Goal: Task Accomplishment & Management: Manage account settings

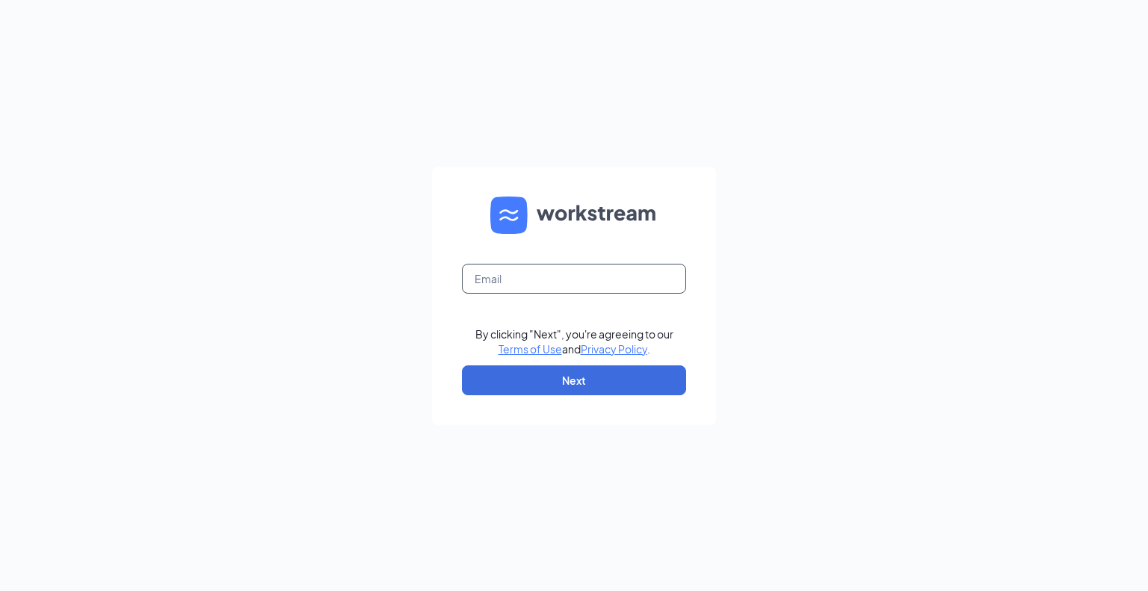
click at [517, 284] on input "text" at bounding box center [574, 279] width 224 height 30
type input "andrew.rinne@tailsup.com"
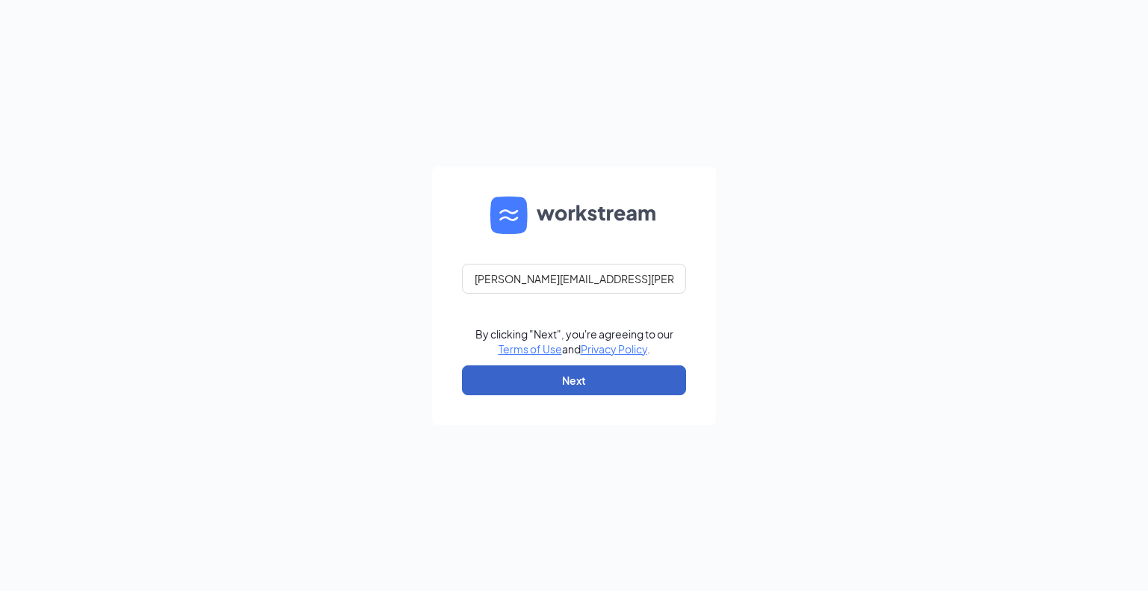
click at [579, 382] on button "Next" at bounding box center [574, 381] width 224 height 30
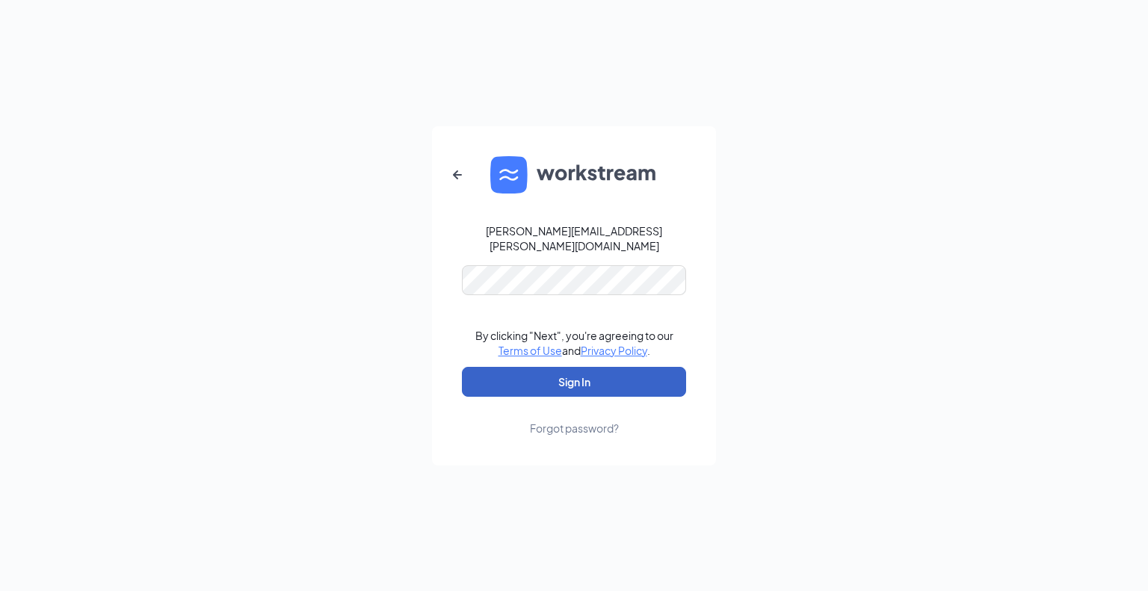
click at [583, 373] on button "Sign In" at bounding box center [574, 382] width 224 height 30
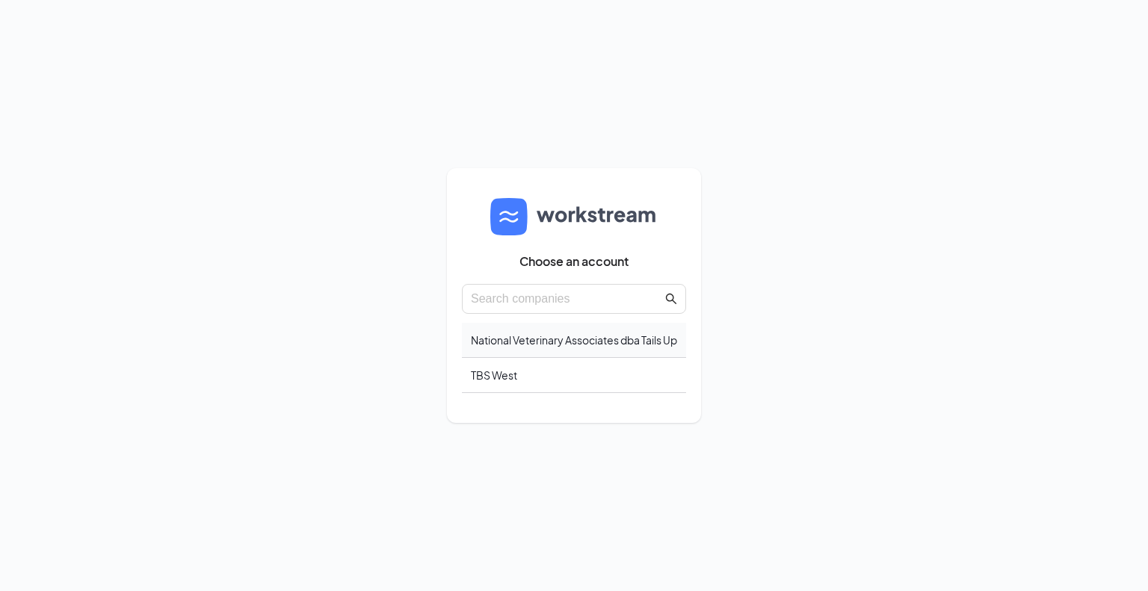
click at [538, 333] on div "National Veterinary Associates dba Tails Up" at bounding box center [574, 340] width 224 height 35
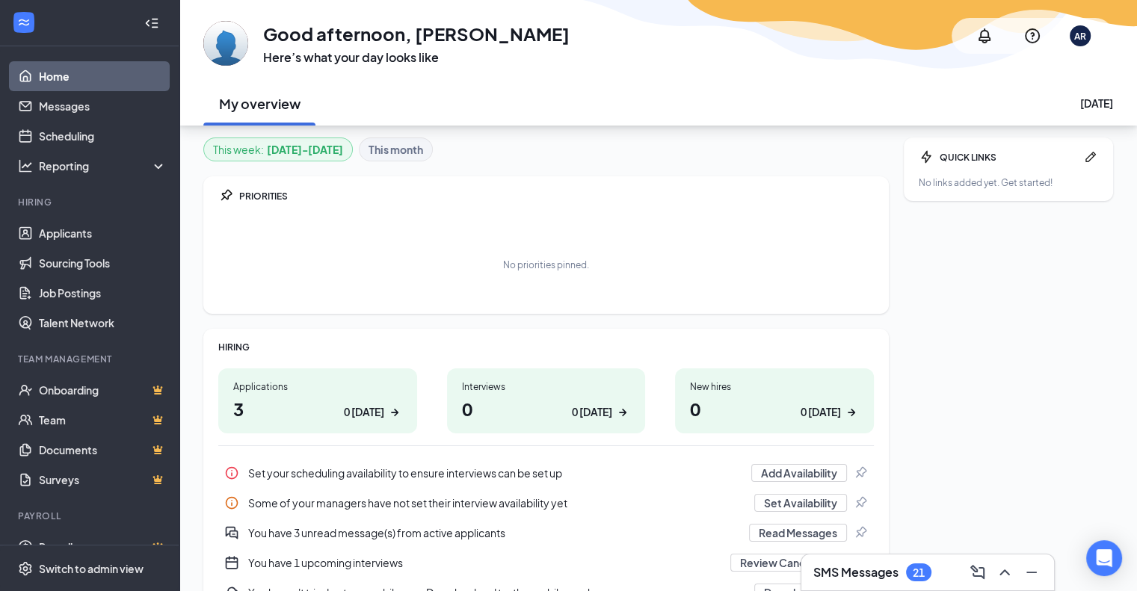
scroll to position [87, 0]
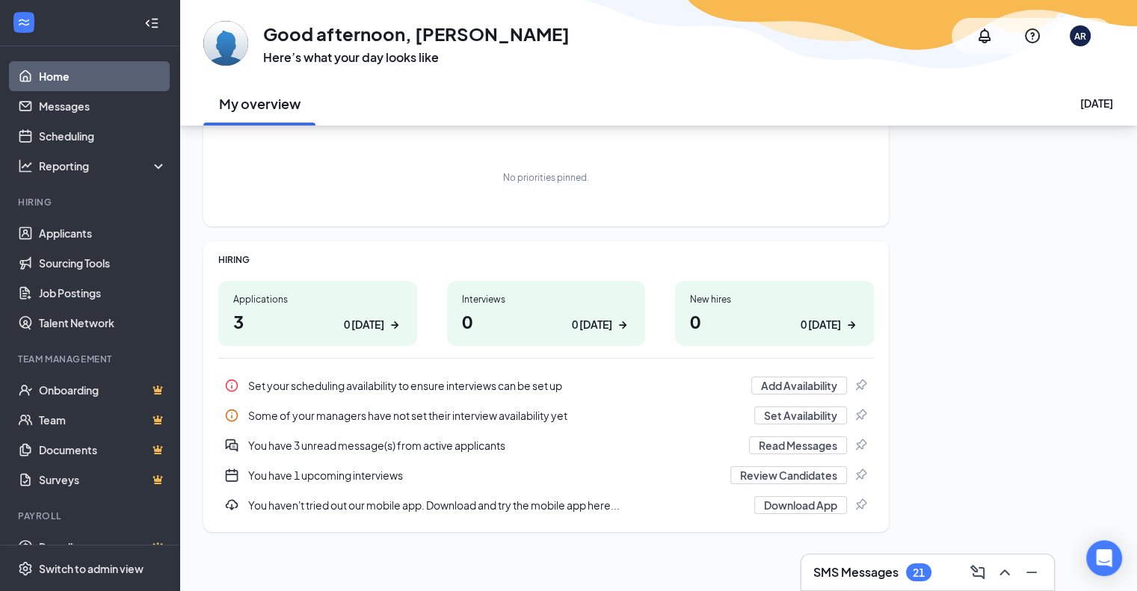
click at [241, 475] on div "You have 1 upcoming interviews Review Candidates" at bounding box center [546, 476] width 656 height 30
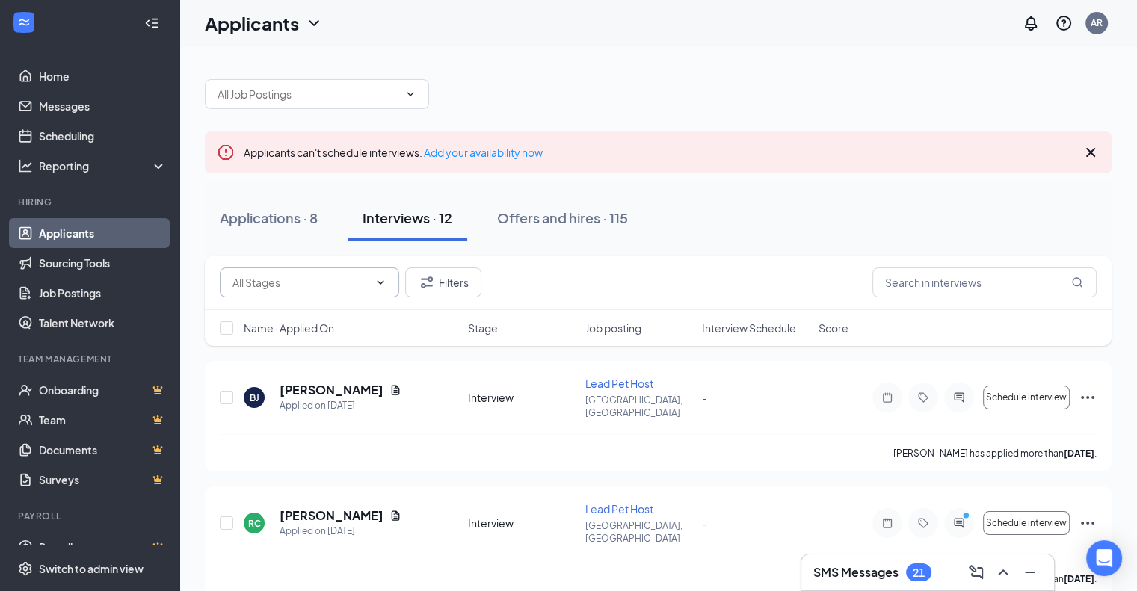
click at [330, 286] on input "text" at bounding box center [301, 282] width 136 height 16
click at [307, 343] on div "Onsite Interview (1)" at bounding box center [290, 345] width 93 height 16
type input "Onsite Interview (1)"
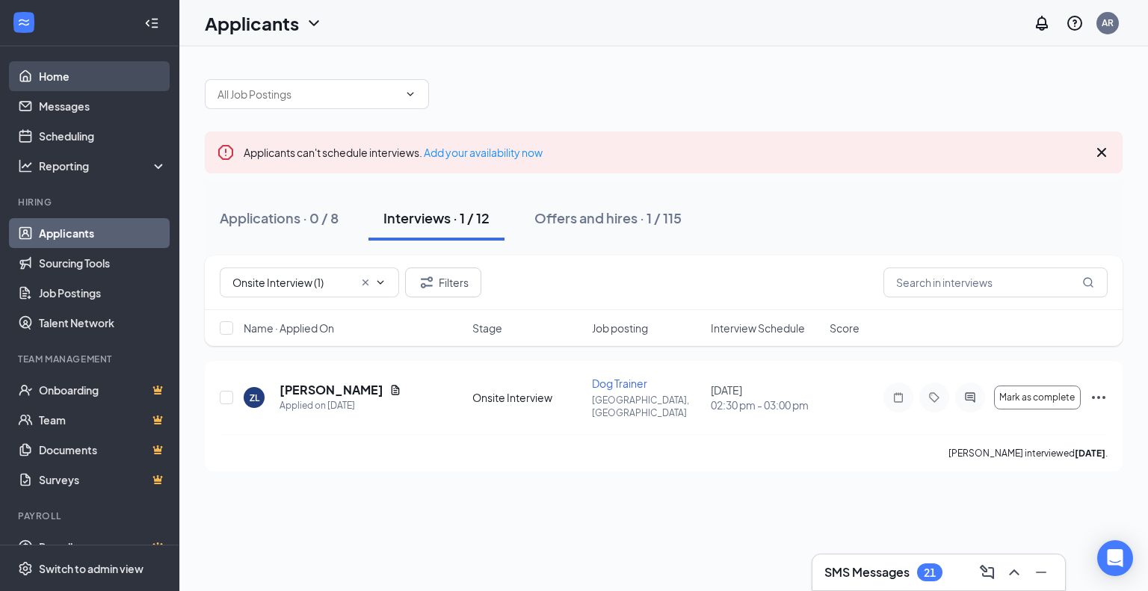
click at [60, 74] on link "Home" at bounding box center [103, 76] width 128 height 30
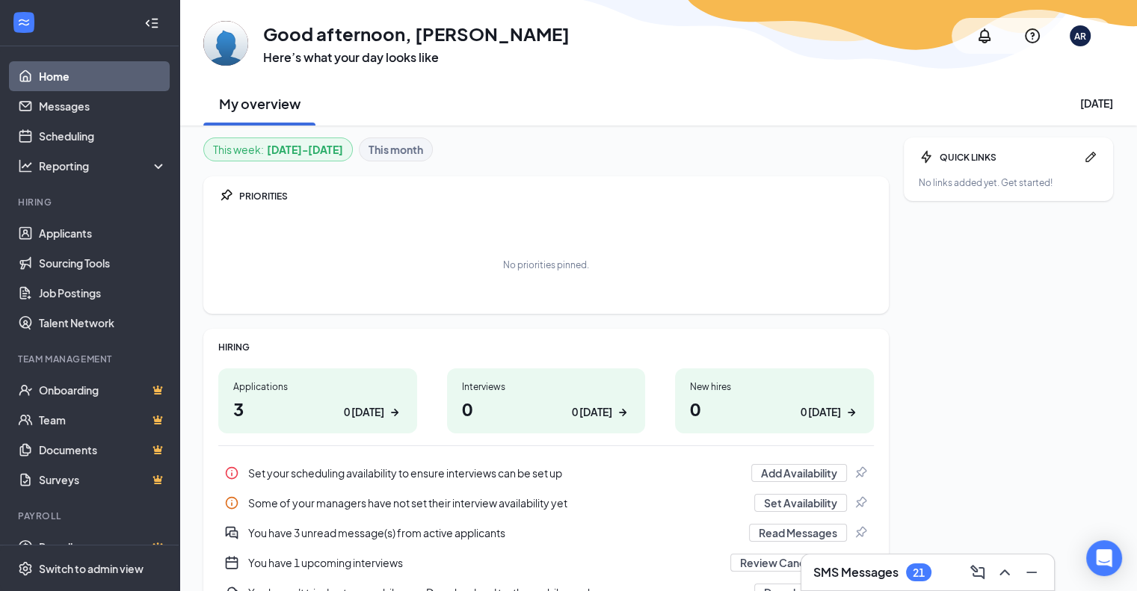
click at [390, 151] on b "This month" at bounding box center [396, 149] width 55 height 16
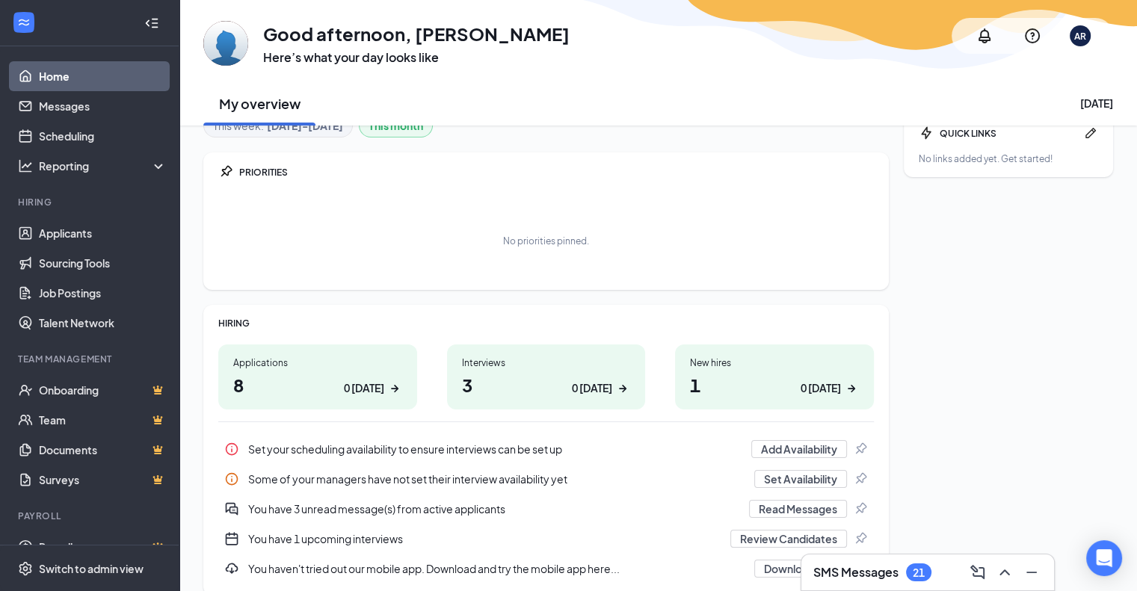
scroll to position [22, 0]
click at [292, 366] on div "Applications" at bounding box center [317, 364] width 169 height 13
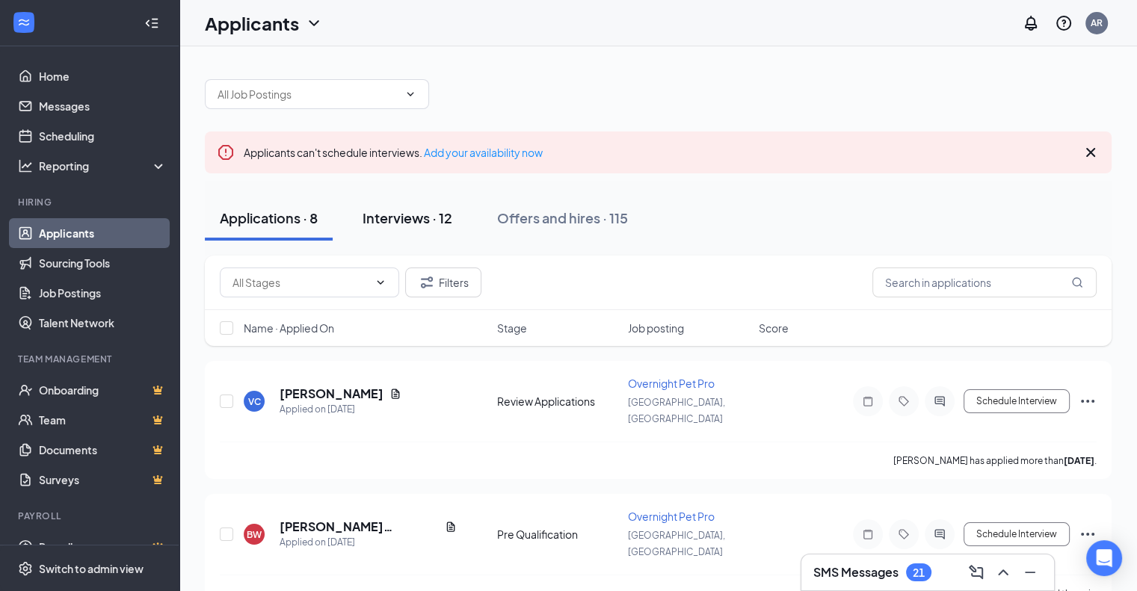
click at [426, 220] on div "Interviews · 12" at bounding box center [408, 218] width 90 height 19
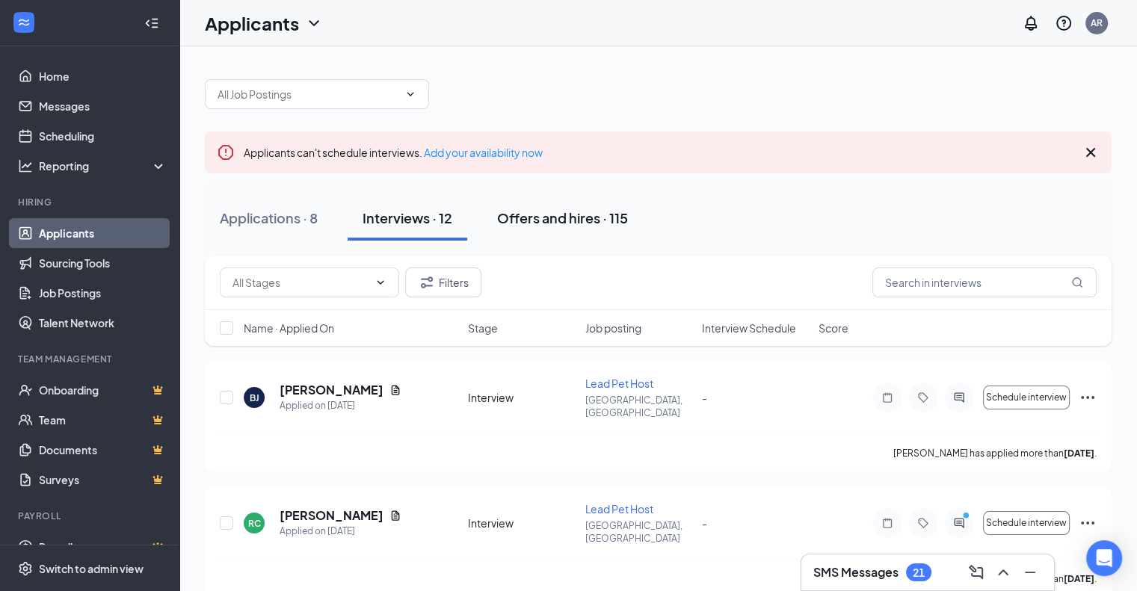
click at [552, 218] on div "Offers and hires · 115" at bounding box center [562, 218] width 131 height 19
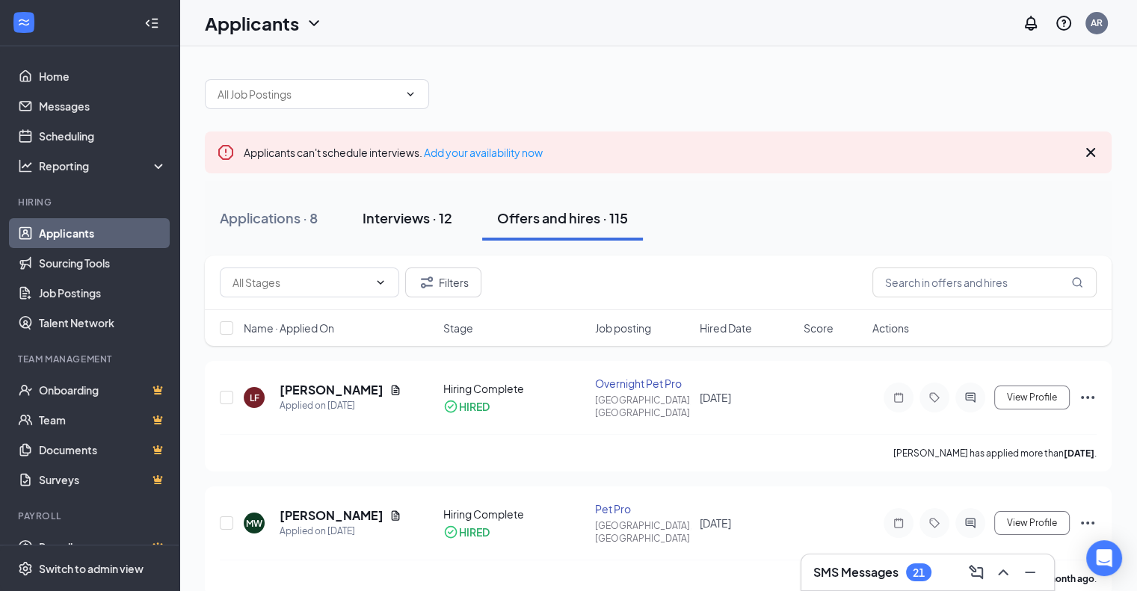
click at [393, 221] on div "Interviews · 12" at bounding box center [408, 218] width 90 height 19
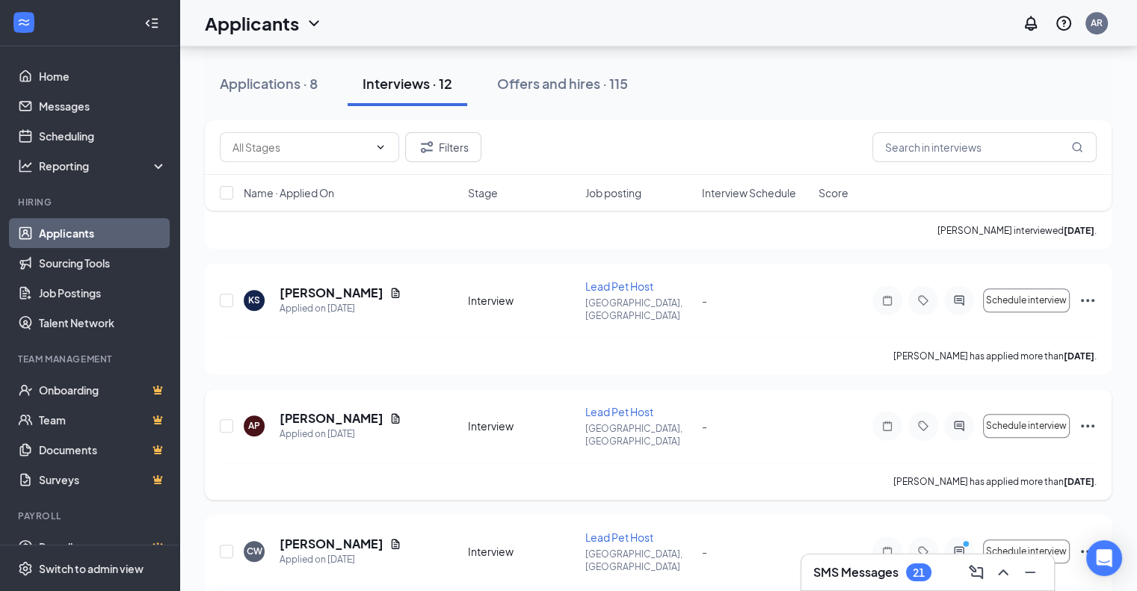
scroll to position [994, 0]
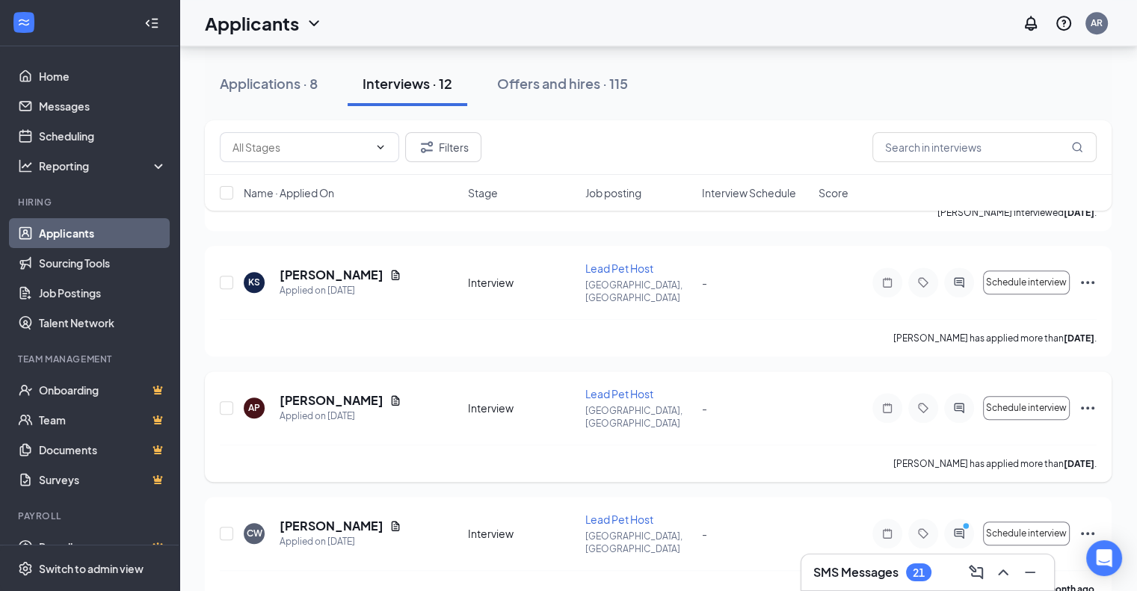
click at [1085, 399] on icon "Ellipses" at bounding box center [1088, 408] width 18 height 18
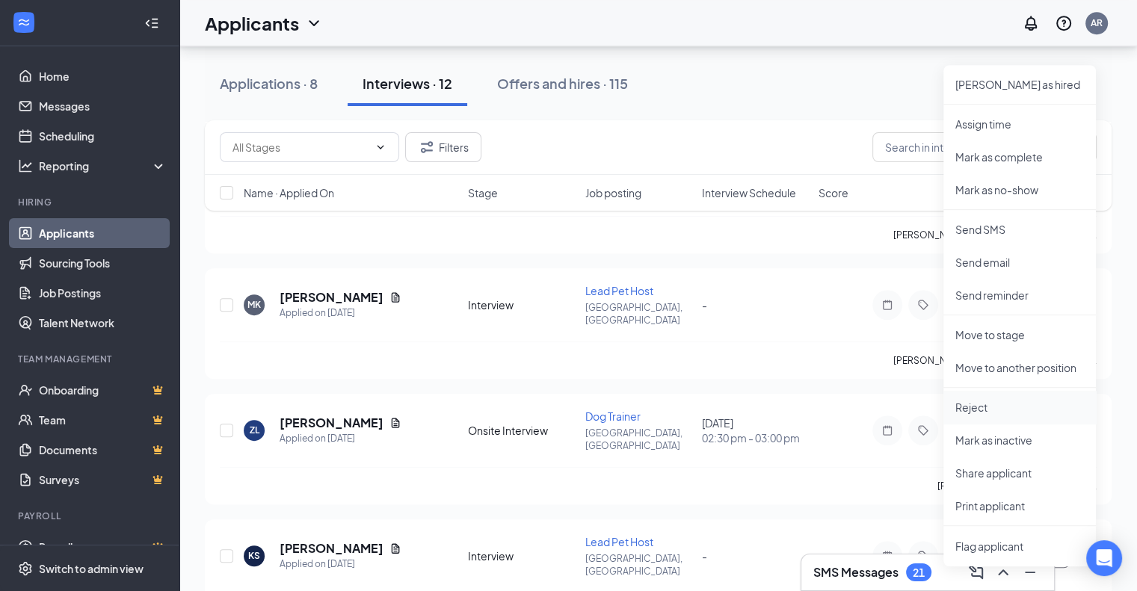
scroll to position [720, 0]
click at [999, 83] on p "Mark as hired" at bounding box center [1019, 85] width 129 height 15
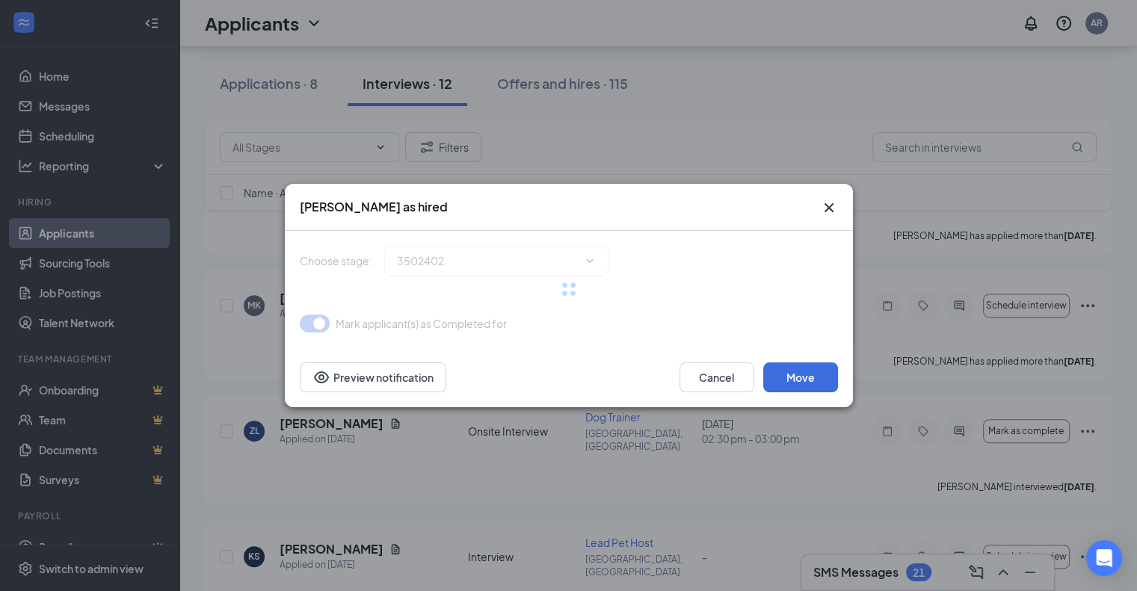
type input "Hired (final stage)"
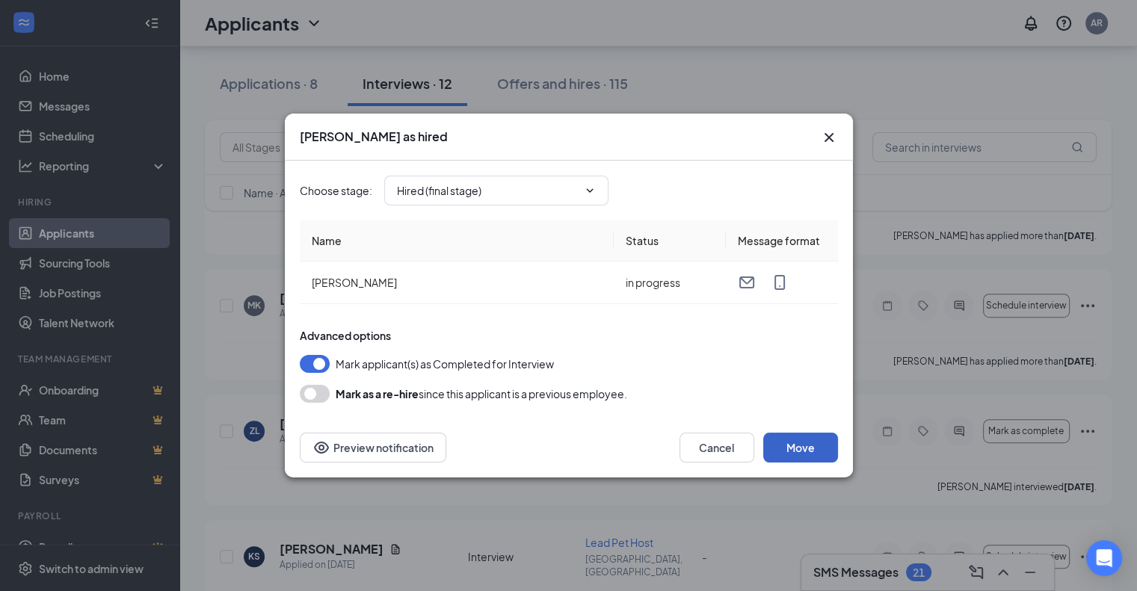
click at [792, 446] on button "Move" at bounding box center [800, 448] width 75 height 30
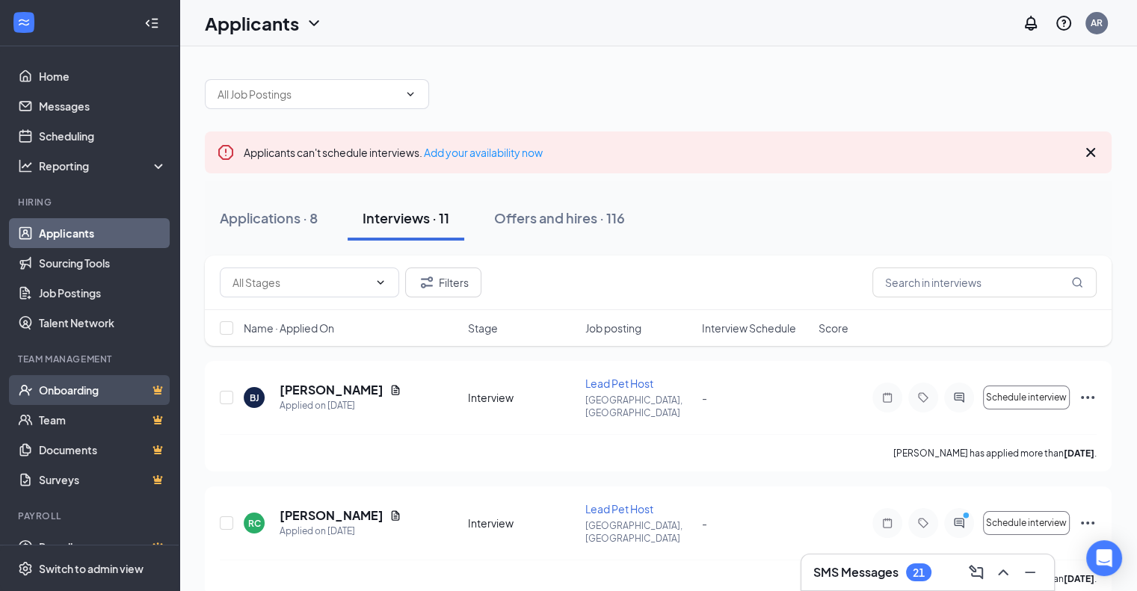
scroll to position [23, 0]
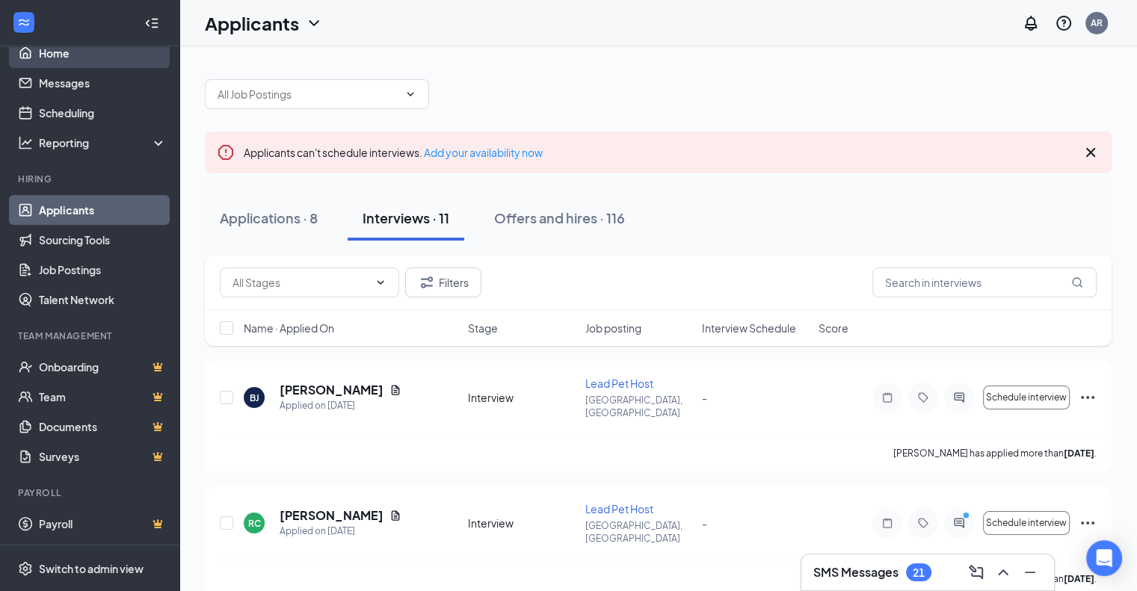
click at [64, 59] on link "Home" at bounding box center [103, 53] width 128 height 30
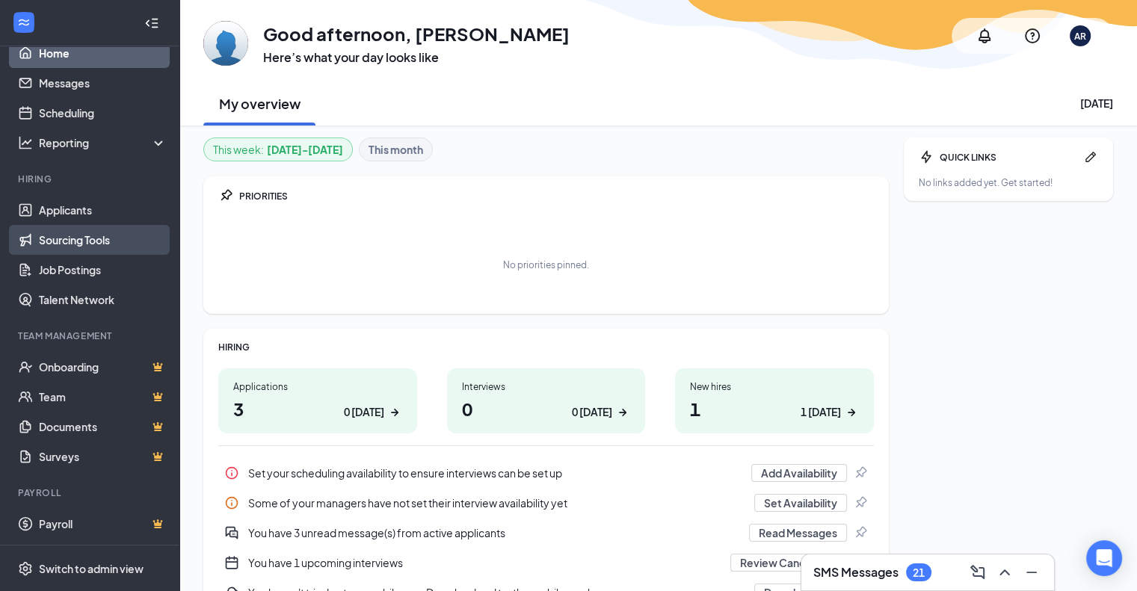
click at [99, 238] on link "Sourcing Tools" at bounding box center [103, 240] width 128 height 30
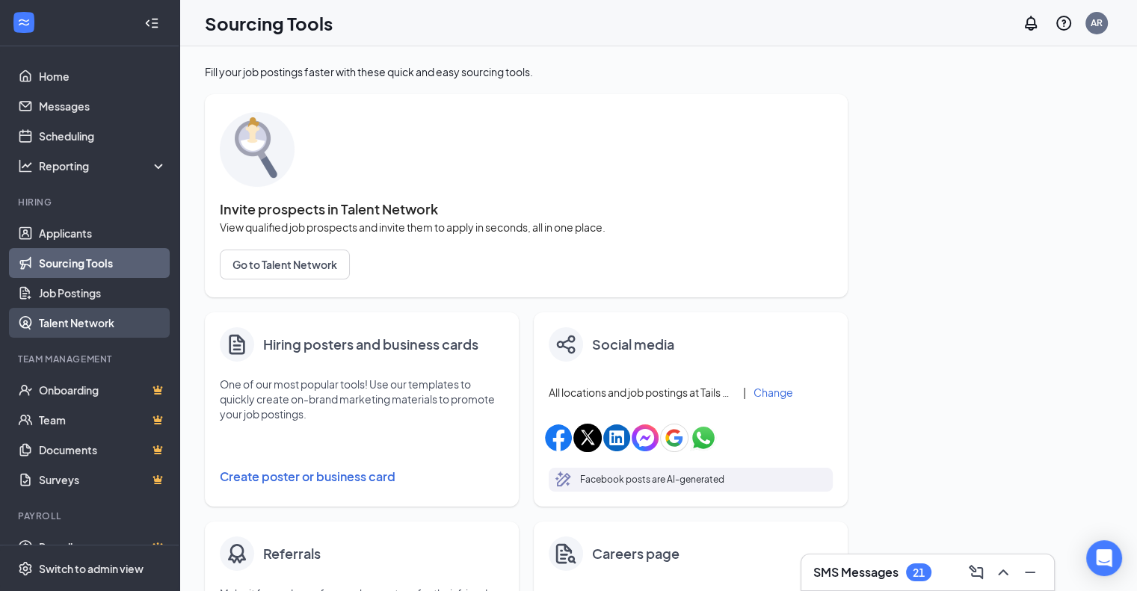
click at [105, 316] on link "Talent Network" at bounding box center [103, 323] width 128 height 30
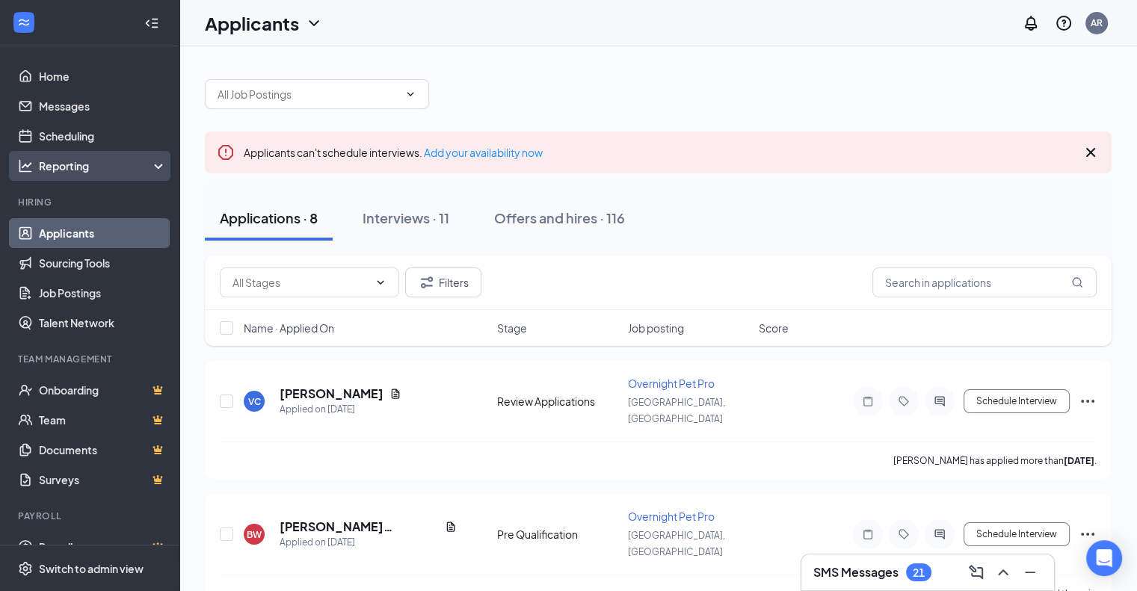
click at [156, 167] on icon at bounding box center [162, 167] width 12 height 0
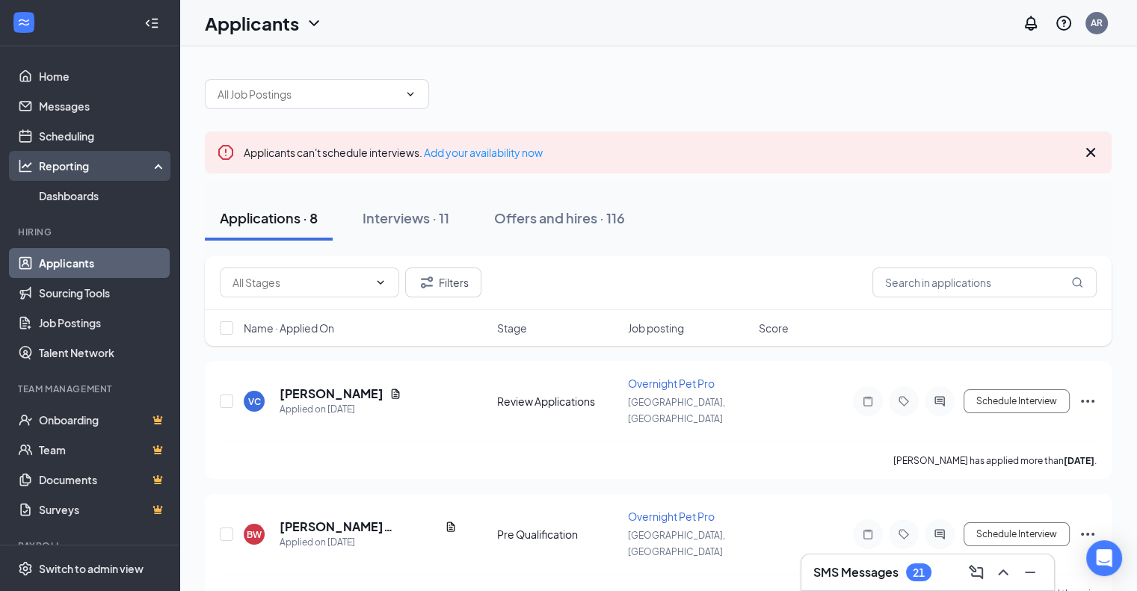
click at [147, 167] on div "Reporting" at bounding box center [103, 165] width 129 height 15
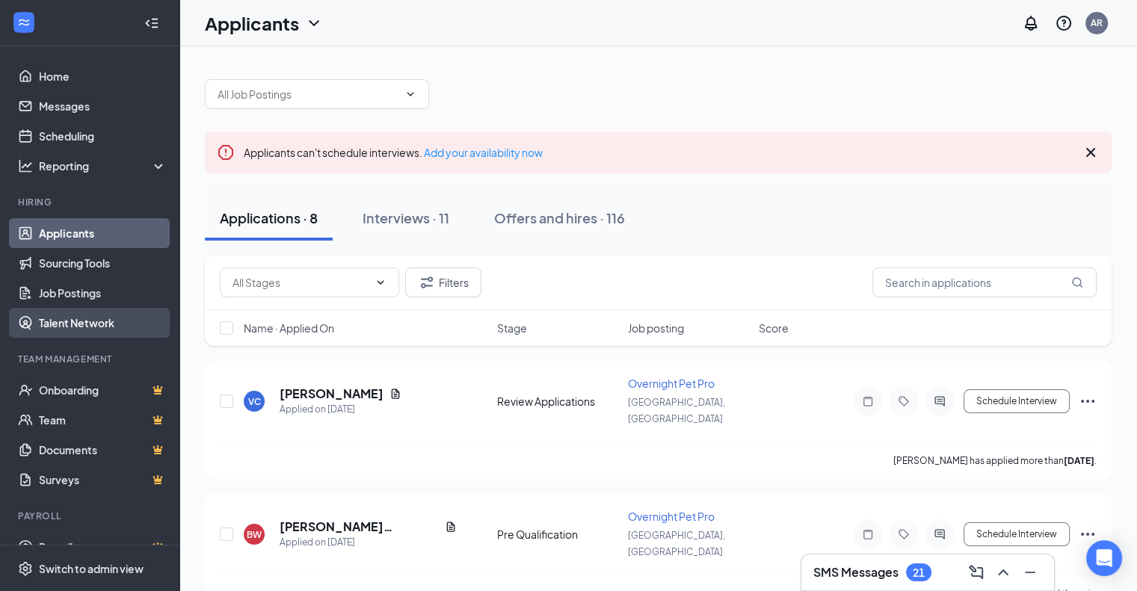
click at [107, 324] on link "Talent Network" at bounding box center [103, 323] width 128 height 30
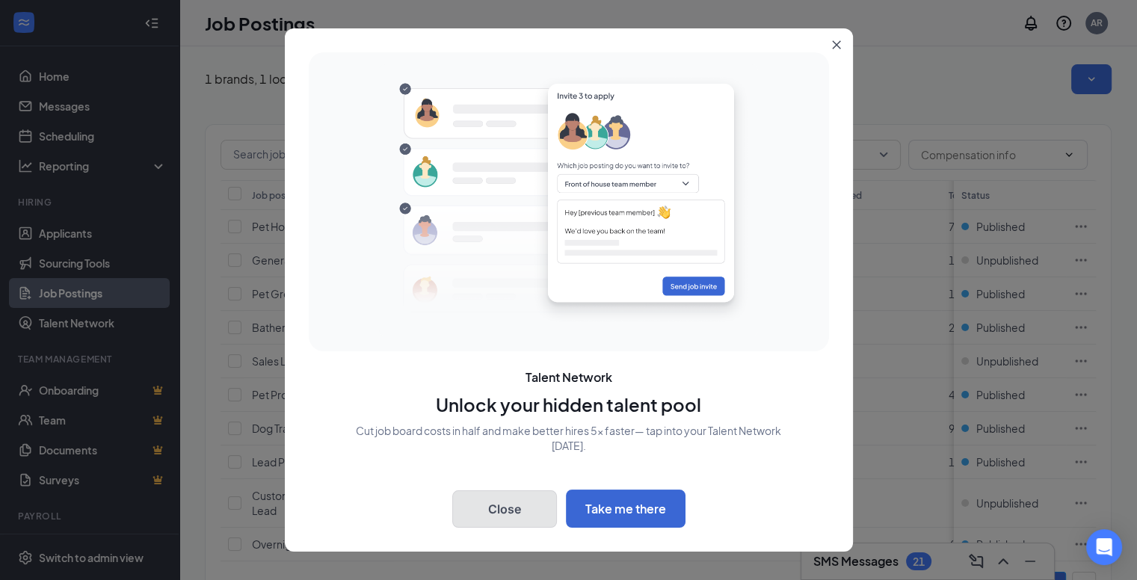
click at [508, 518] on button "Close" at bounding box center [504, 508] width 105 height 37
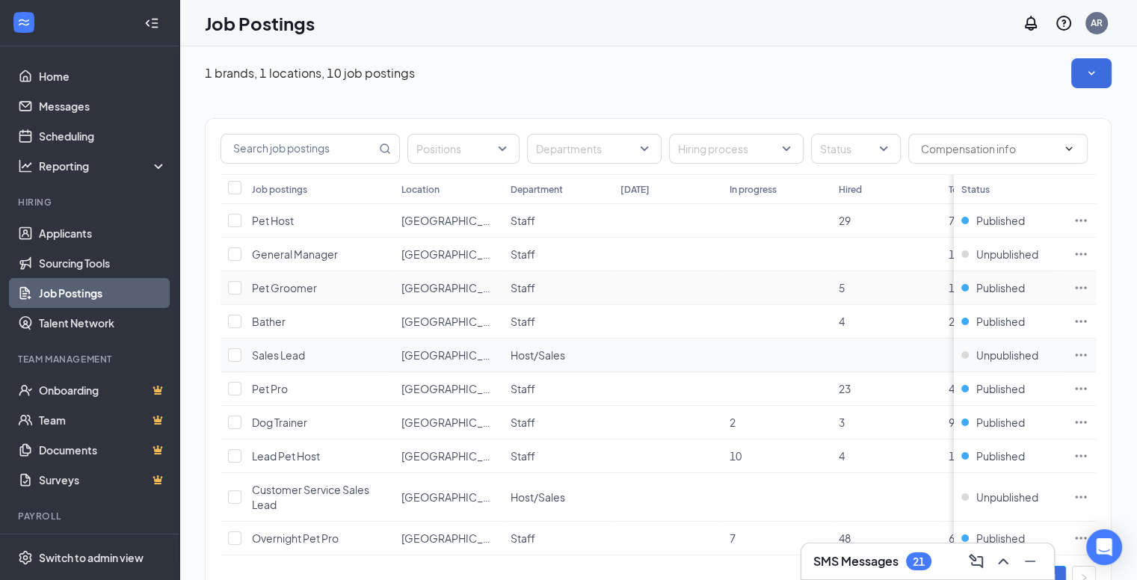
scroll to position [51, 0]
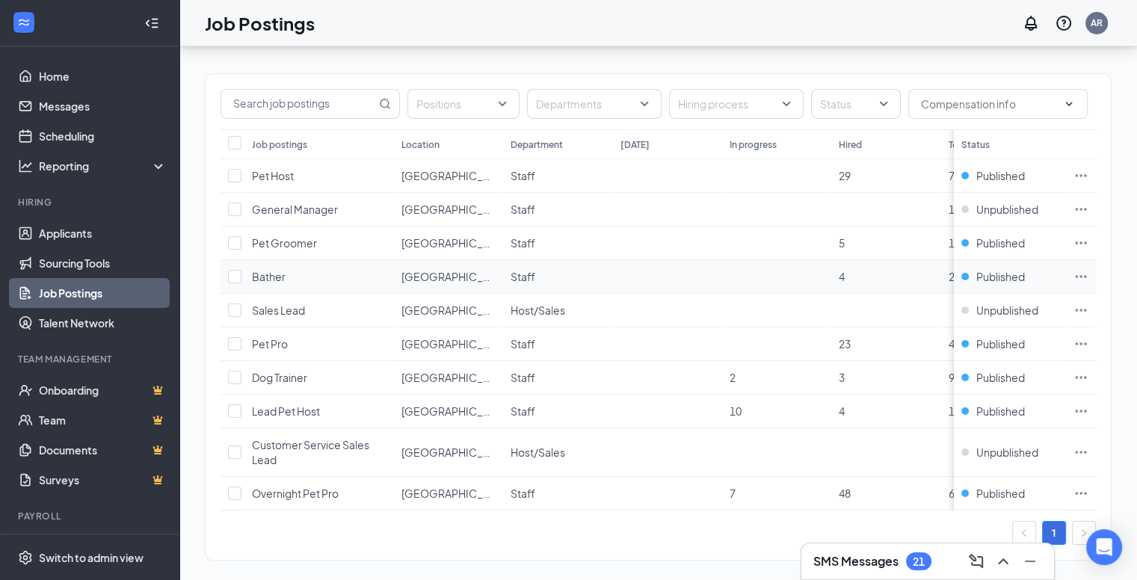
click at [1087, 277] on icon "Ellipses" at bounding box center [1081, 276] width 15 height 15
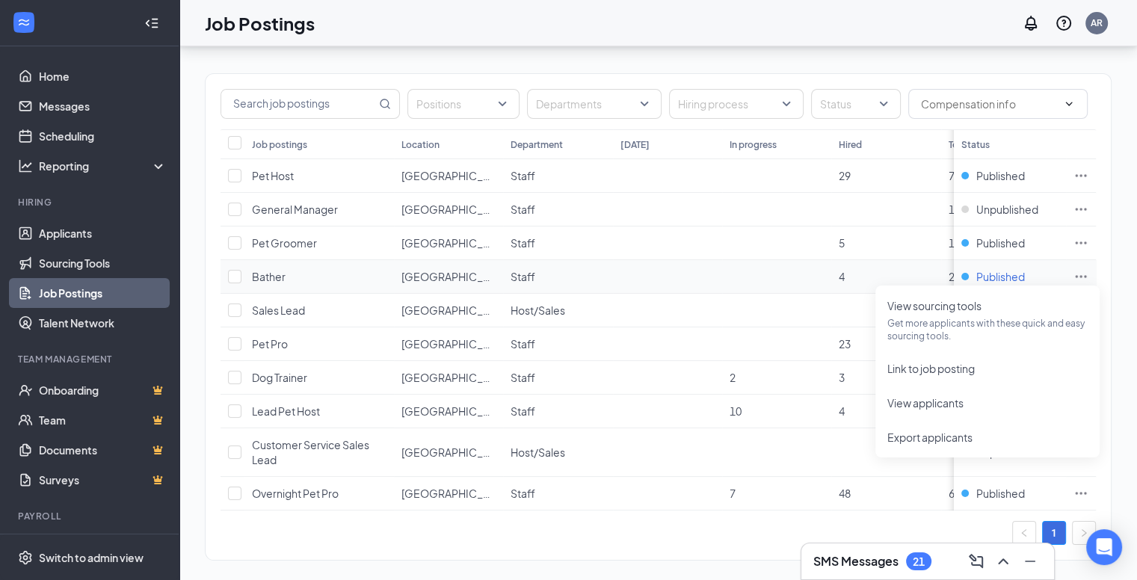
click at [1000, 274] on span "Published" at bounding box center [1000, 276] width 49 height 15
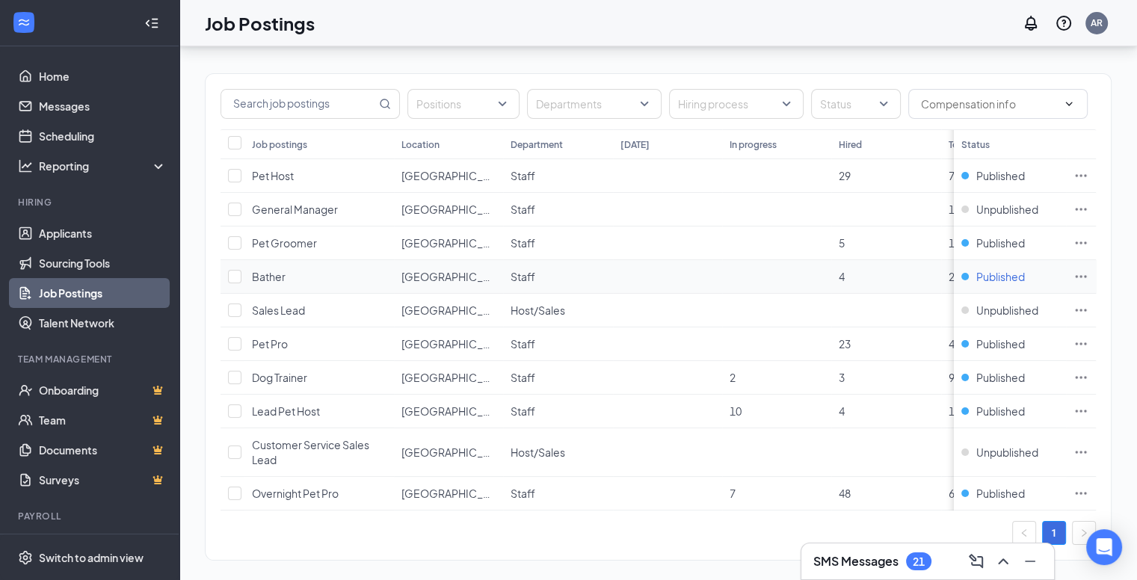
click at [978, 277] on div "Published" at bounding box center [1009, 276] width 97 height 15
click at [998, 277] on span "Published" at bounding box center [1000, 276] width 49 height 15
click at [1089, 279] on icon "Ellipses" at bounding box center [1081, 276] width 15 height 15
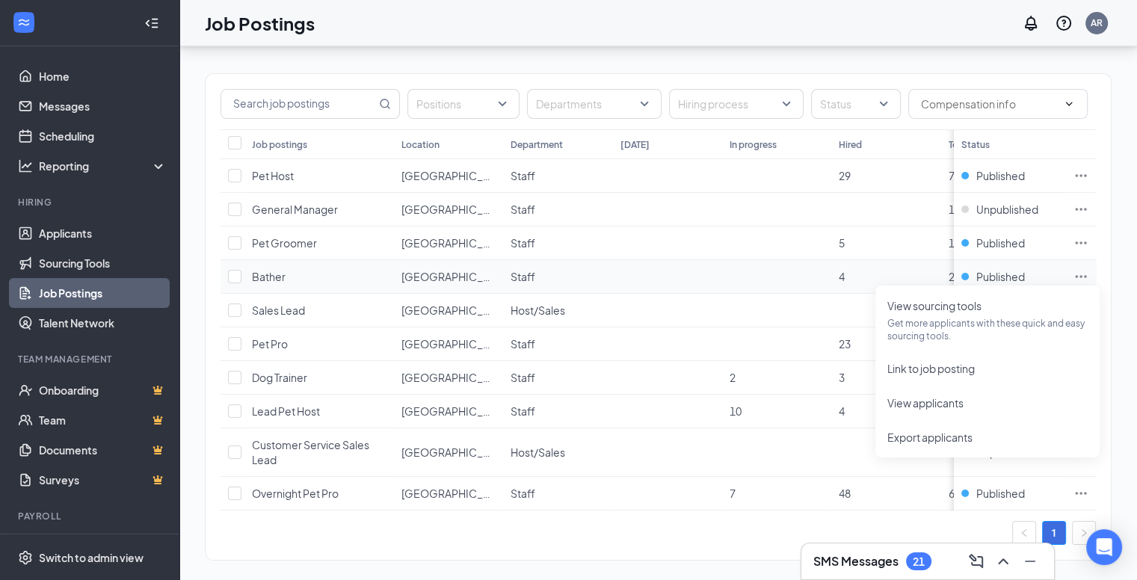
click at [1089, 279] on icon "Ellipses" at bounding box center [1081, 276] width 15 height 15
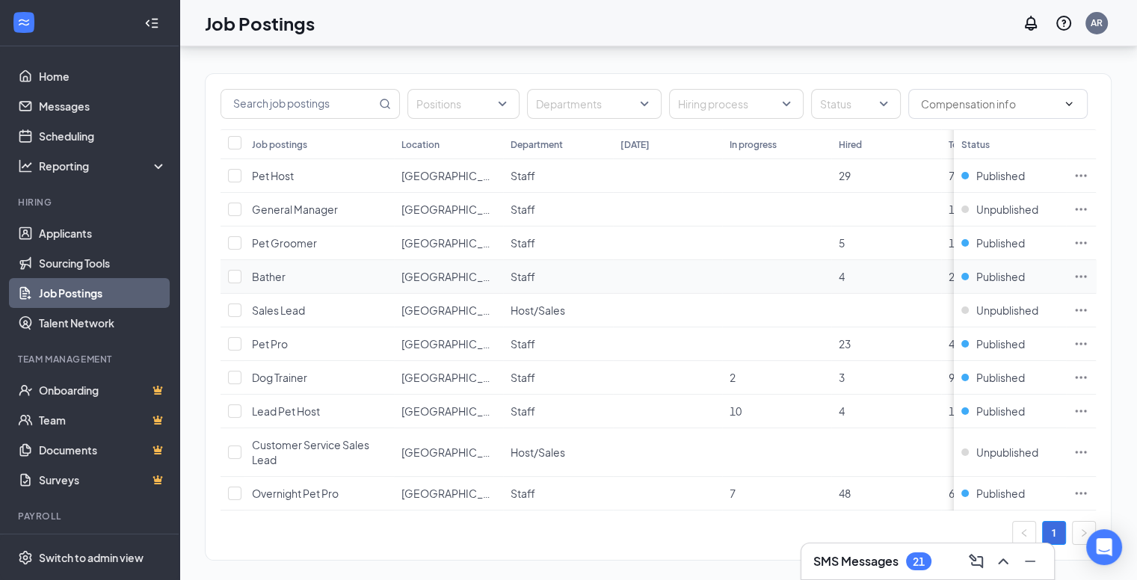
drag, startPoint x: 999, startPoint y: 277, endPoint x: 858, endPoint y: 286, distance: 141.6
click at [858, 286] on td "4" at bounding box center [885, 277] width 109 height 34
click at [975, 272] on div "Published" at bounding box center [1009, 276] width 97 height 15
click at [1020, 277] on span "Published" at bounding box center [1000, 276] width 49 height 15
click at [1089, 280] on icon "Ellipses" at bounding box center [1081, 276] width 15 height 15
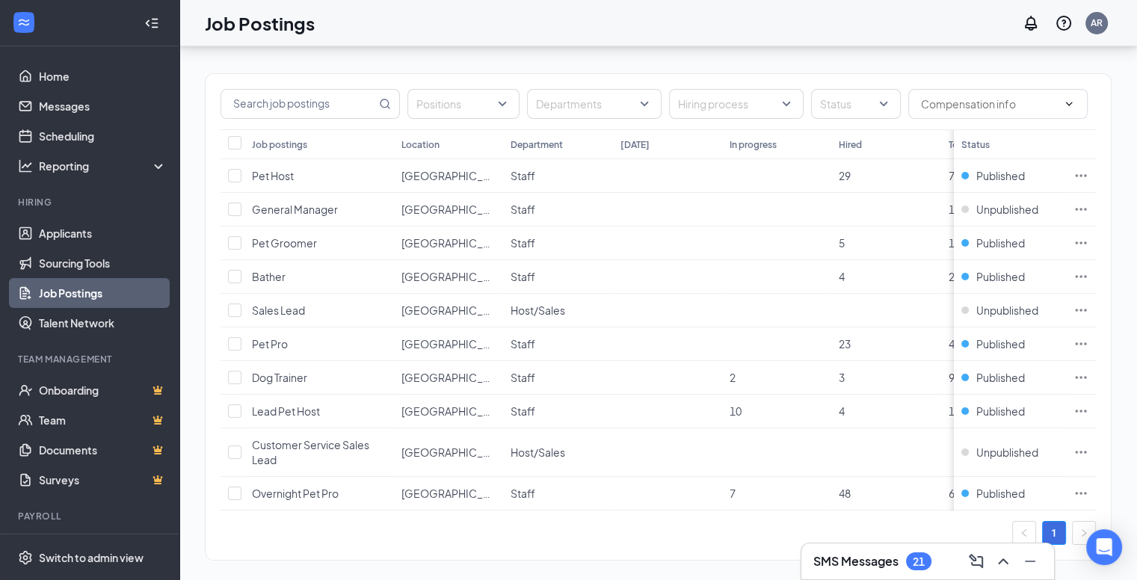
click at [909, 63] on div "Positions Departments Hiring process Status Job postings Location Department [D…" at bounding box center [658, 309] width 907 height 532
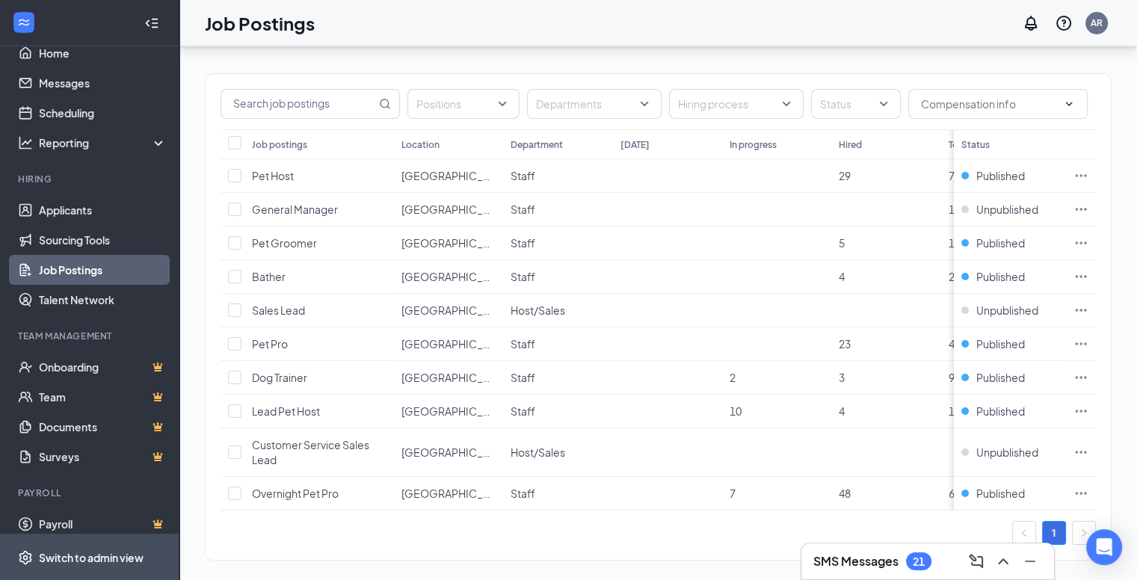
click at [96, 565] on div "Switch to admin view" at bounding box center [91, 557] width 105 height 15
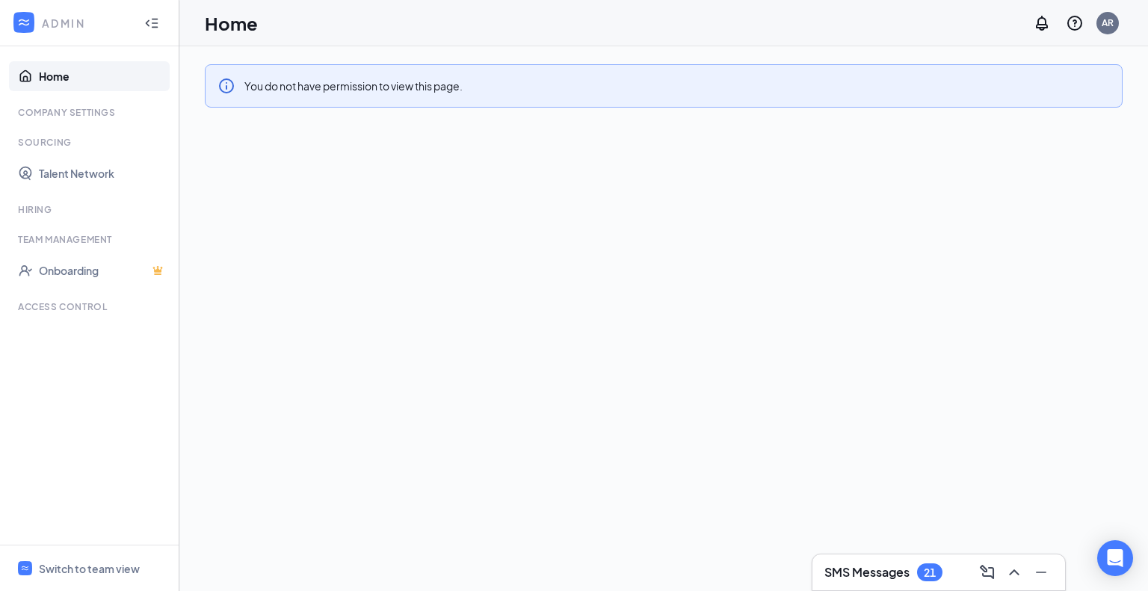
click at [53, 79] on link "Home" at bounding box center [103, 76] width 128 height 30
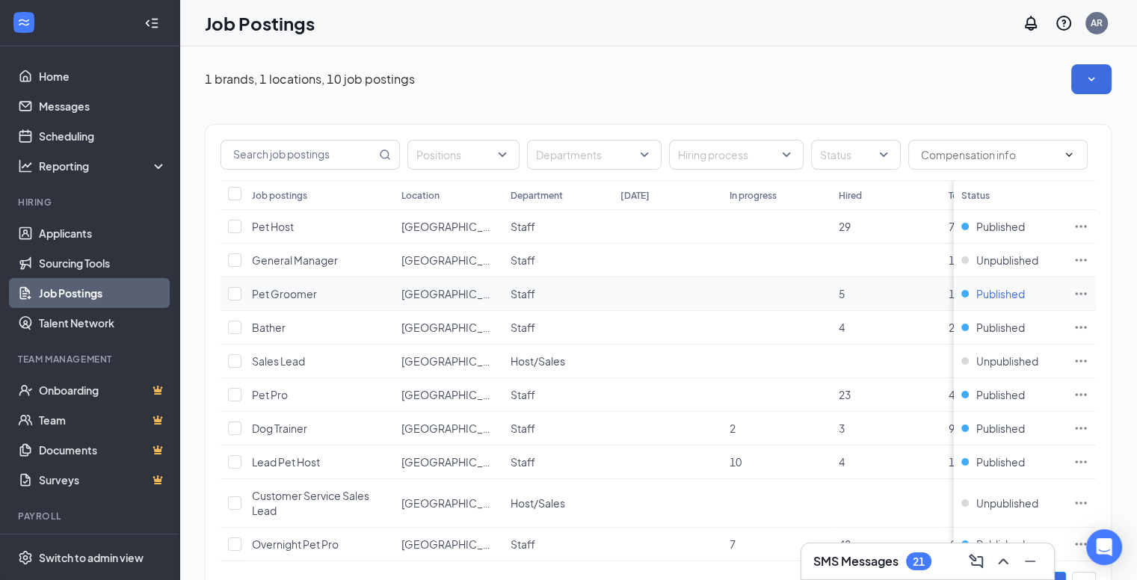
click at [975, 295] on div "Published" at bounding box center [1009, 293] width 97 height 15
click at [975, 293] on div "Published" at bounding box center [1009, 293] width 97 height 15
click at [1018, 295] on span "Published" at bounding box center [1000, 293] width 49 height 15
click at [1089, 295] on icon "Ellipses" at bounding box center [1081, 293] width 15 height 15
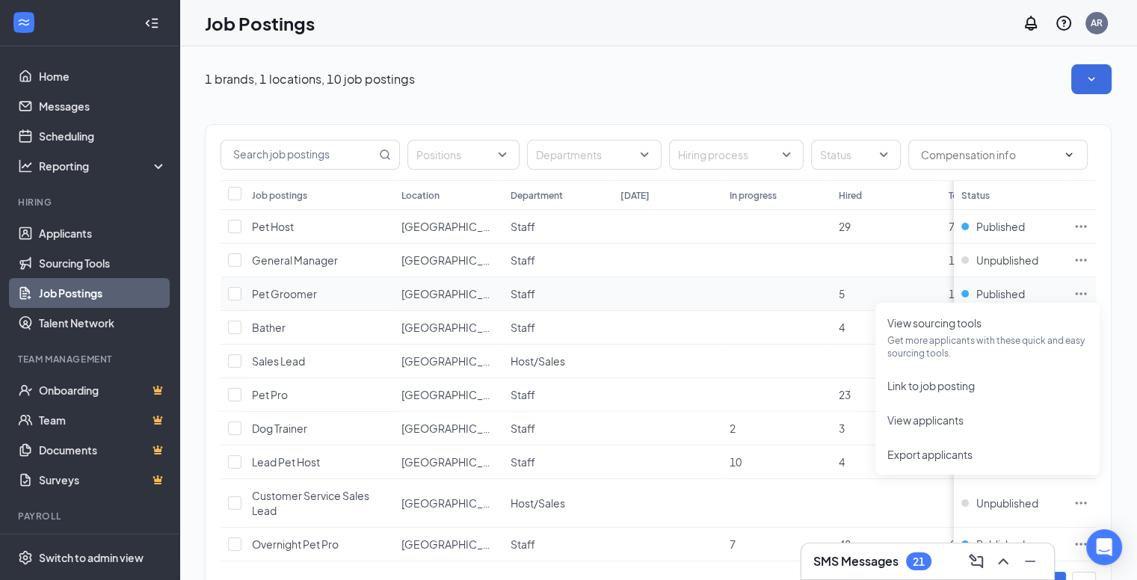
click at [1089, 295] on icon "Ellipses" at bounding box center [1081, 293] width 15 height 15
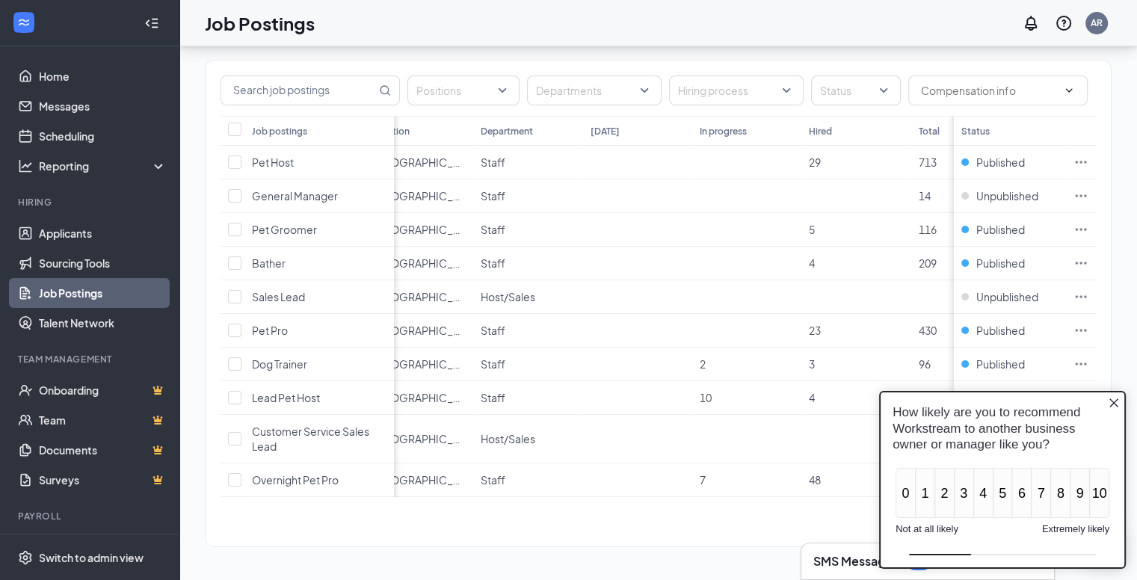
click at [1115, 403] on icon "Close button" at bounding box center [1113, 402] width 9 height 9
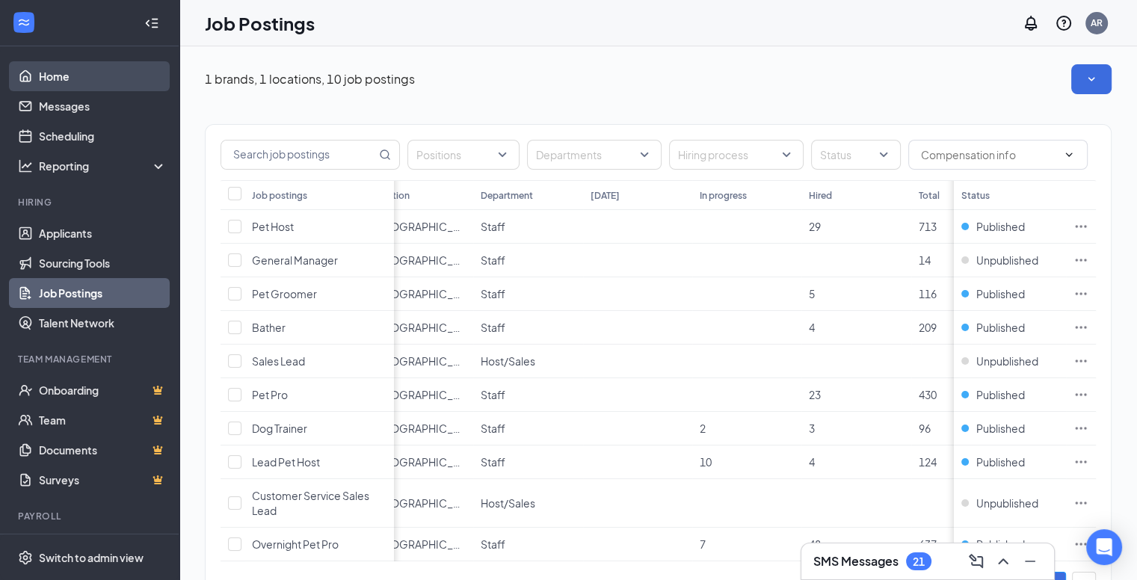
click at [49, 76] on link "Home" at bounding box center [103, 76] width 128 height 30
